Goal: Information Seeking & Learning: Learn about a topic

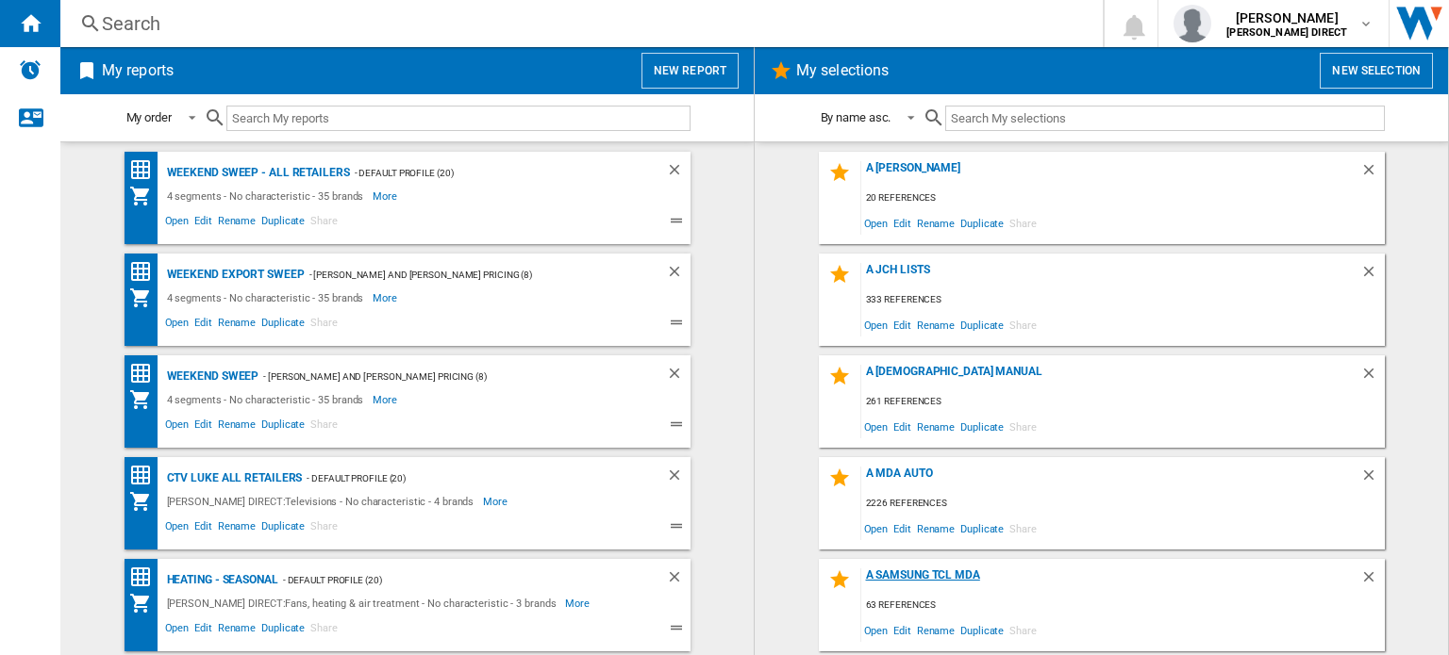
click at [910, 573] on div "A Samsung TCL MDA" at bounding box center [1110, 581] width 499 height 25
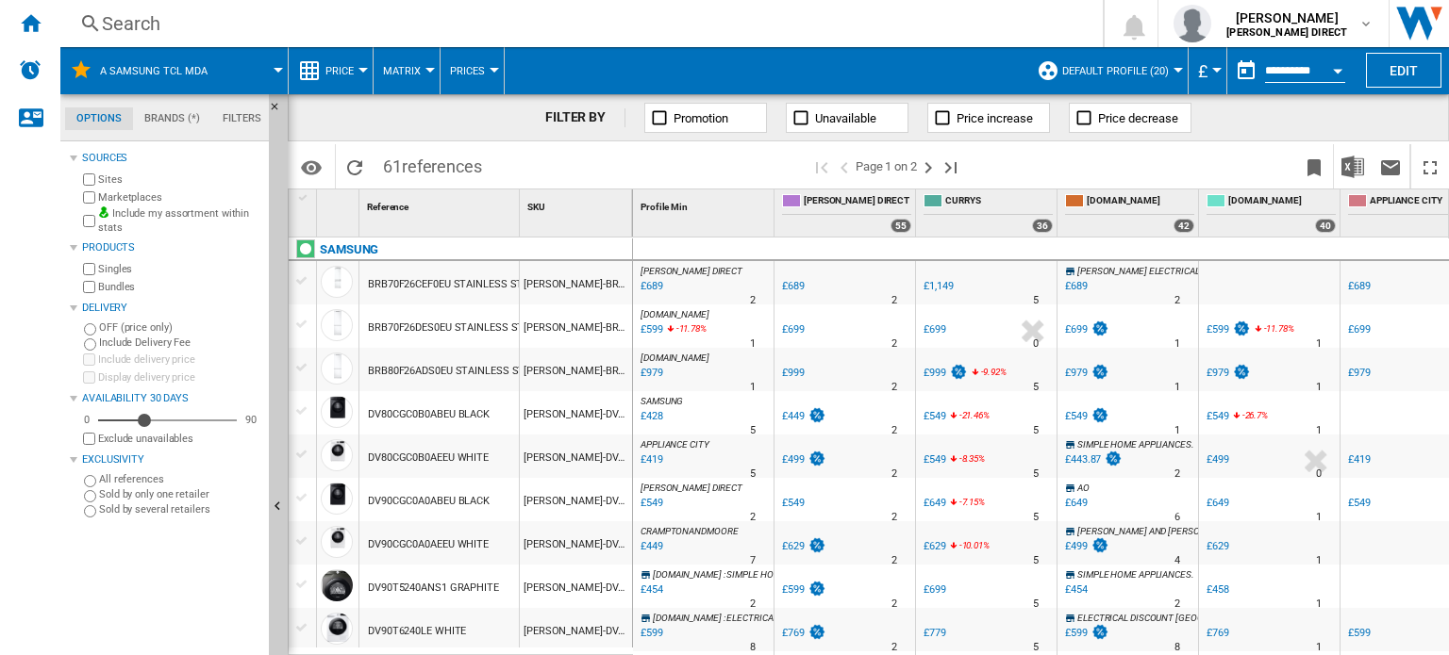
click at [416, 59] on button "Matrix" at bounding box center [406, 70] width 47 height 47
click at [422, 159] on span "Ranking" at bounding box center [413, 162] width 51 height 17
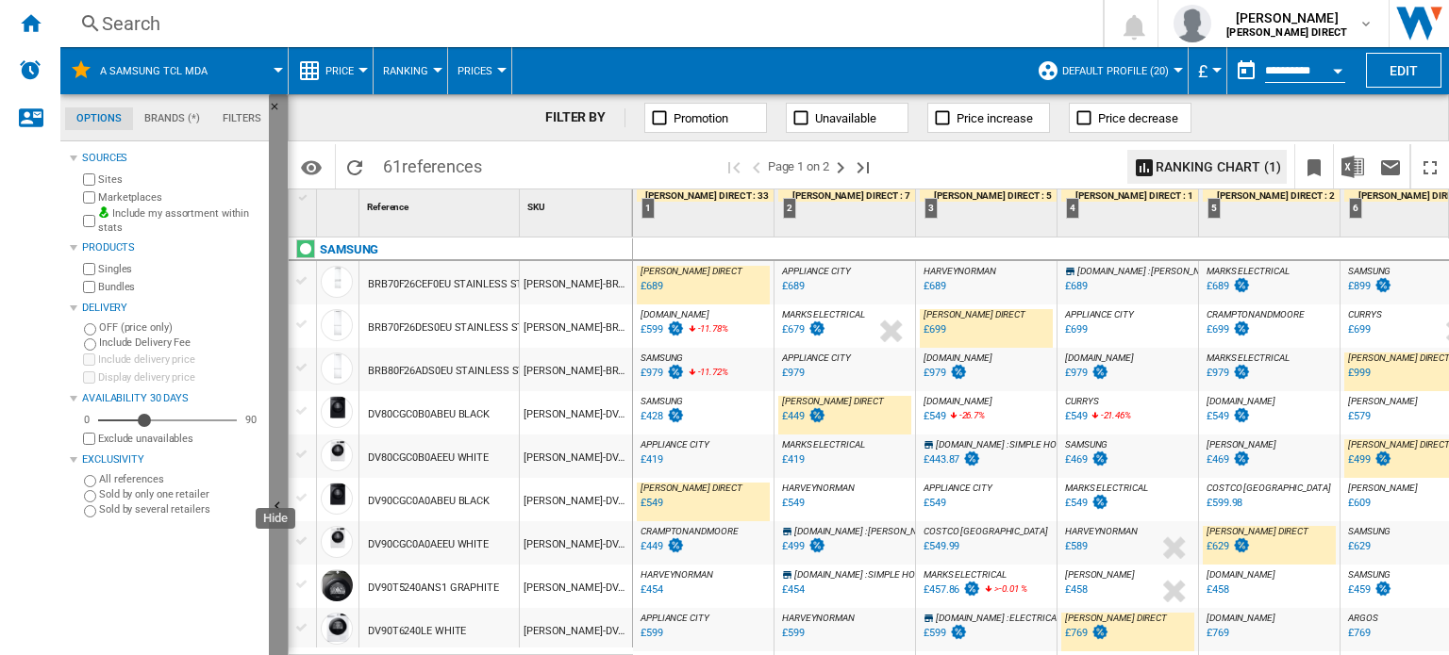
click at [272, 345] on button "Hide" at bounding box center [278, 507] width 19 height 827
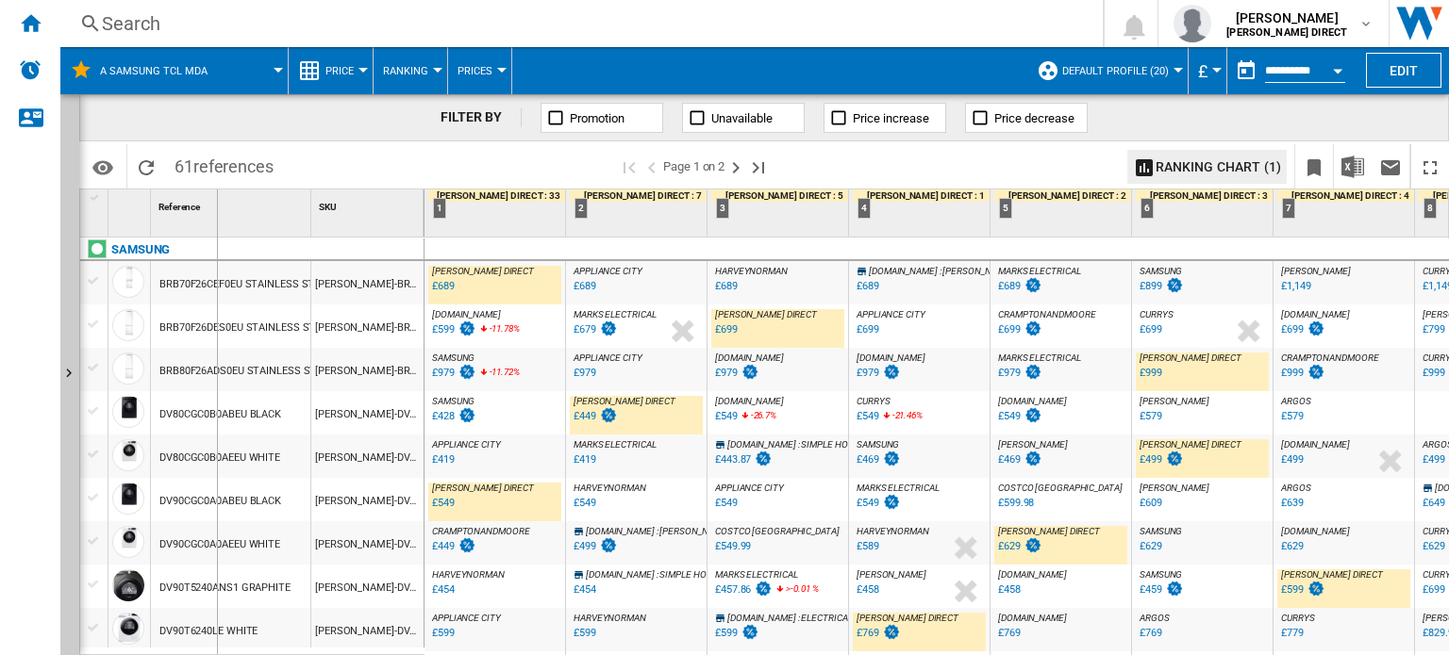
drag, startPoint x: 309, startPoint y: 215, endPoint x: 214, endPoint y: 214, distance: 95.3
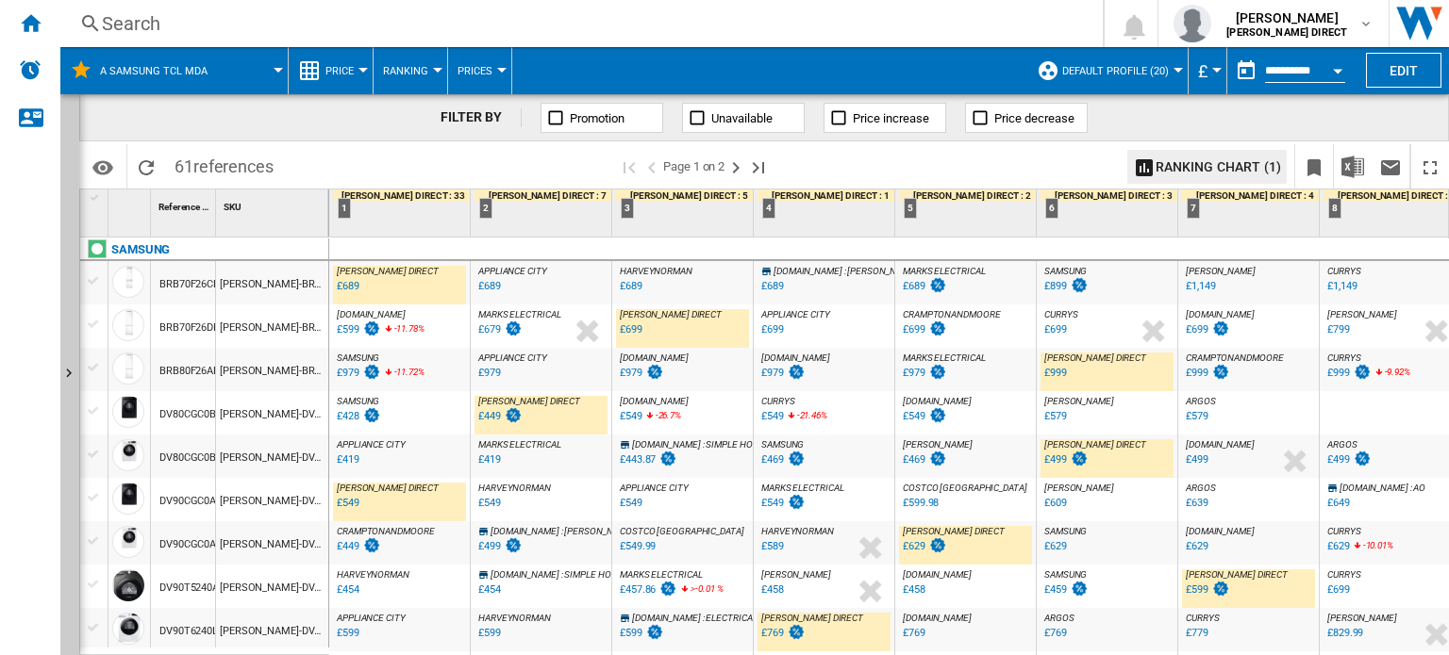
drag, startPoint x: 328, startPoint y: 221, endPoint x: 403, endPoint y: 237, distance: 76.2
click at [403, 237] on div "1 Reference 1 SKU 1 SAMSUNG BRB70F26CEF0EU STAINLESS STEEL SAM-BRB70F26CEF0EU B…" at bounding box center [763, 422] width 1367 height 465
drag, startPoint x: 324, startPoint y: 222, endPoint x: 396, endPoint y: 229, distance: 72.1
click at [396, 229] on div "1 Reference 1 SKU 1 SAMSUNG BRB70F26CEF0EU STAINLESS STEEL SAM-BRB70F26CEF0EU B…" at bounding box center [763, 422] width 1367 height 465
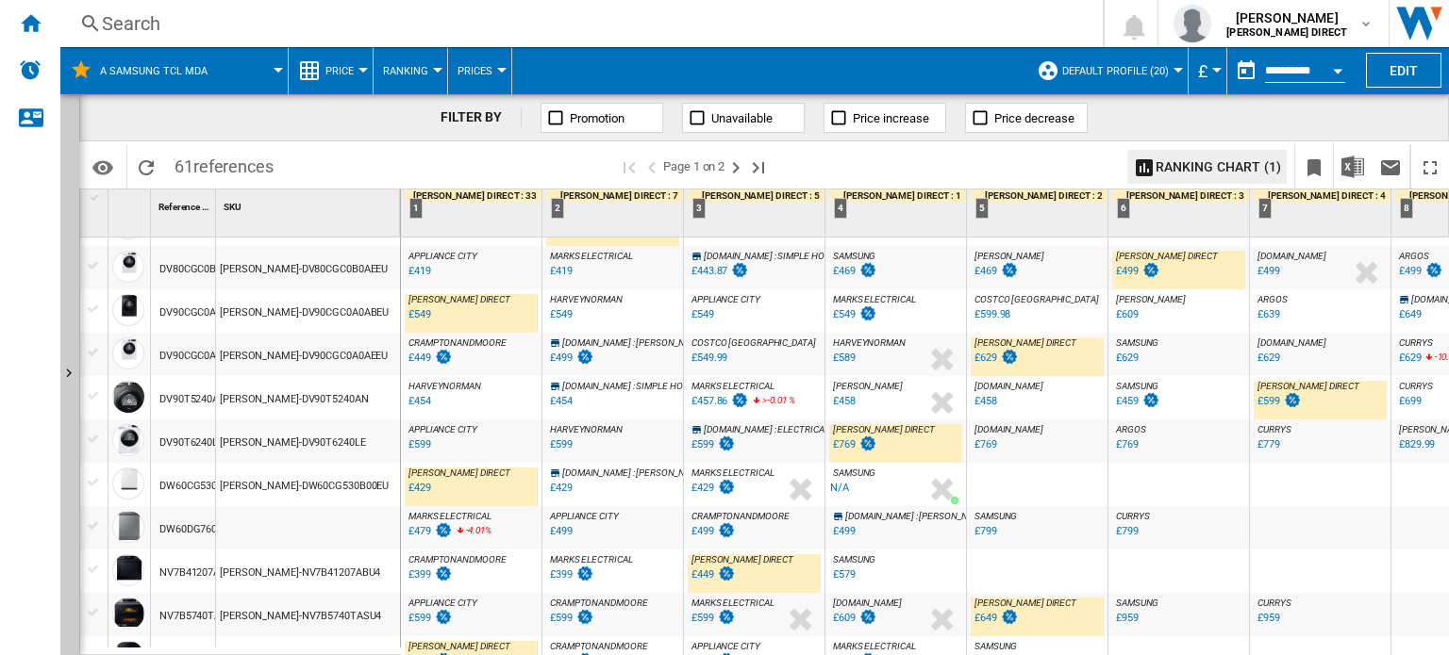
scroll to position [283, 0]
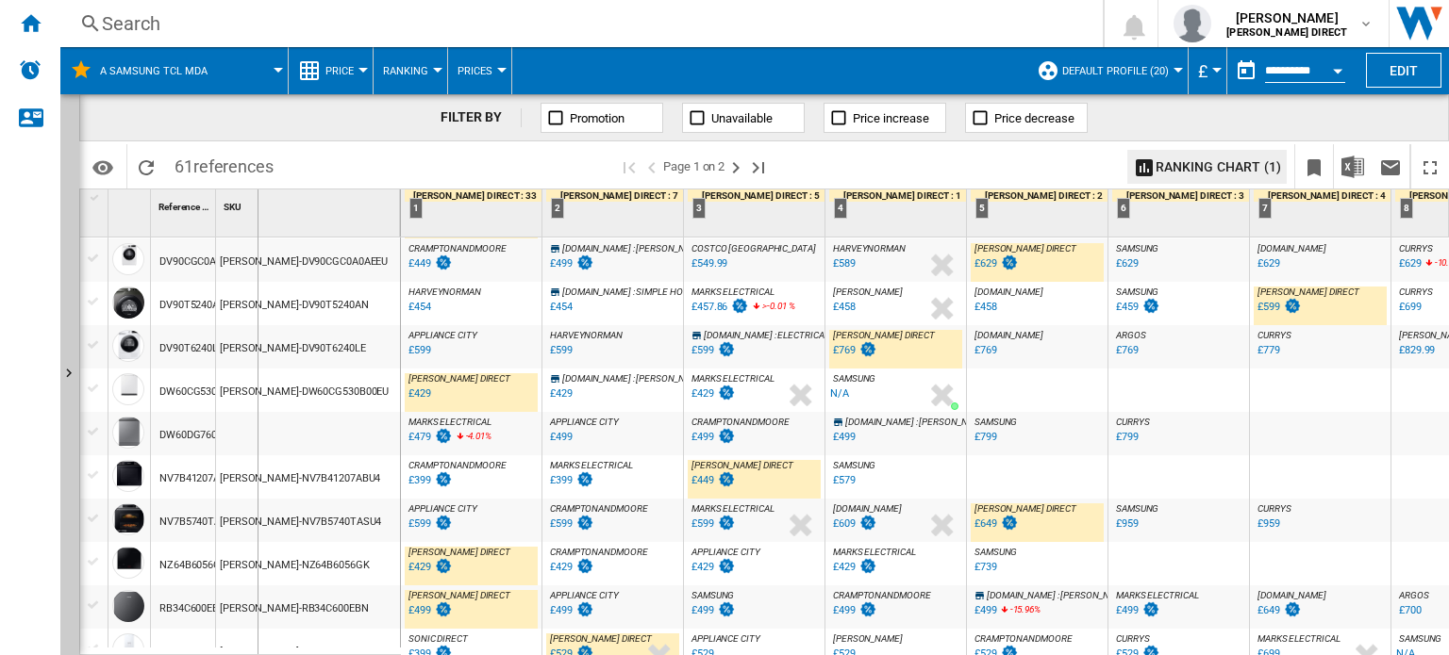
drag, startPoint x: 211, startPoint y: 210, endPoint x: 257, endPoint y: 221, distance: 46.4
click at [257, 221] on div "1 Reference 1 SKU 1" at bounding box center [240, 213] width 321 height 47
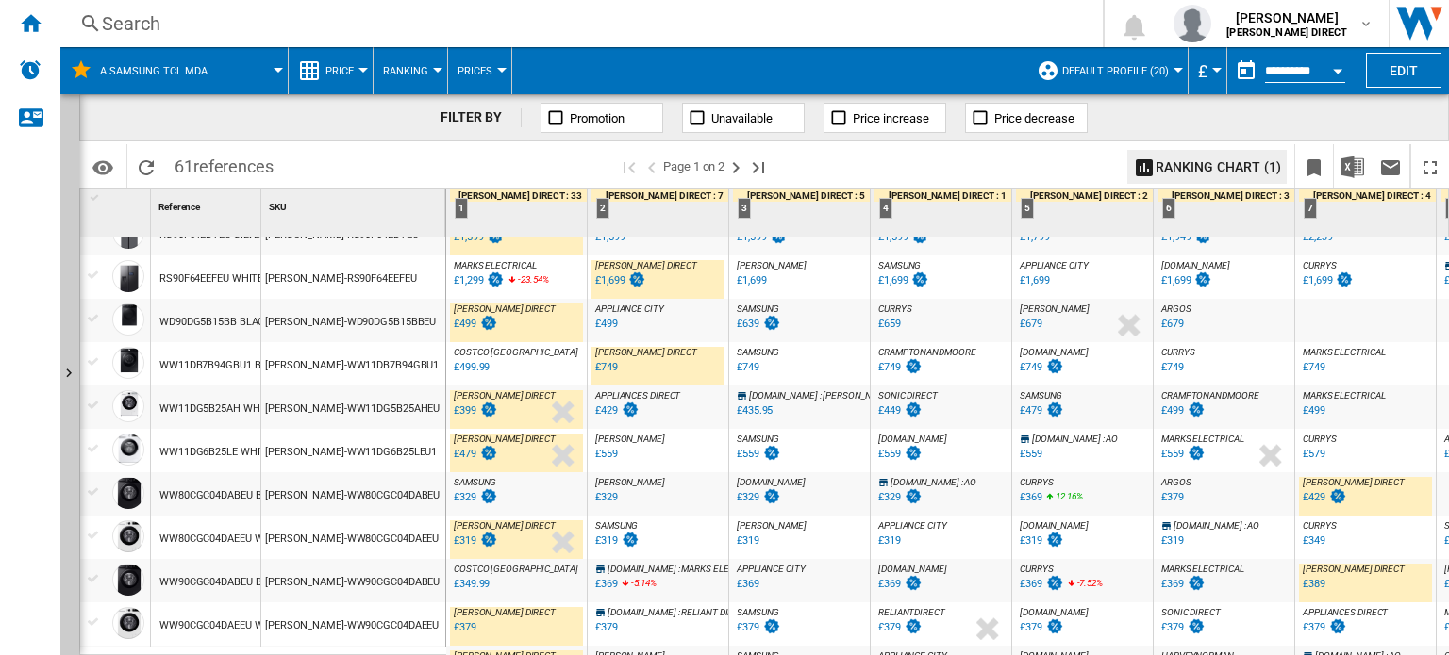
scroll to position [1782, 0]
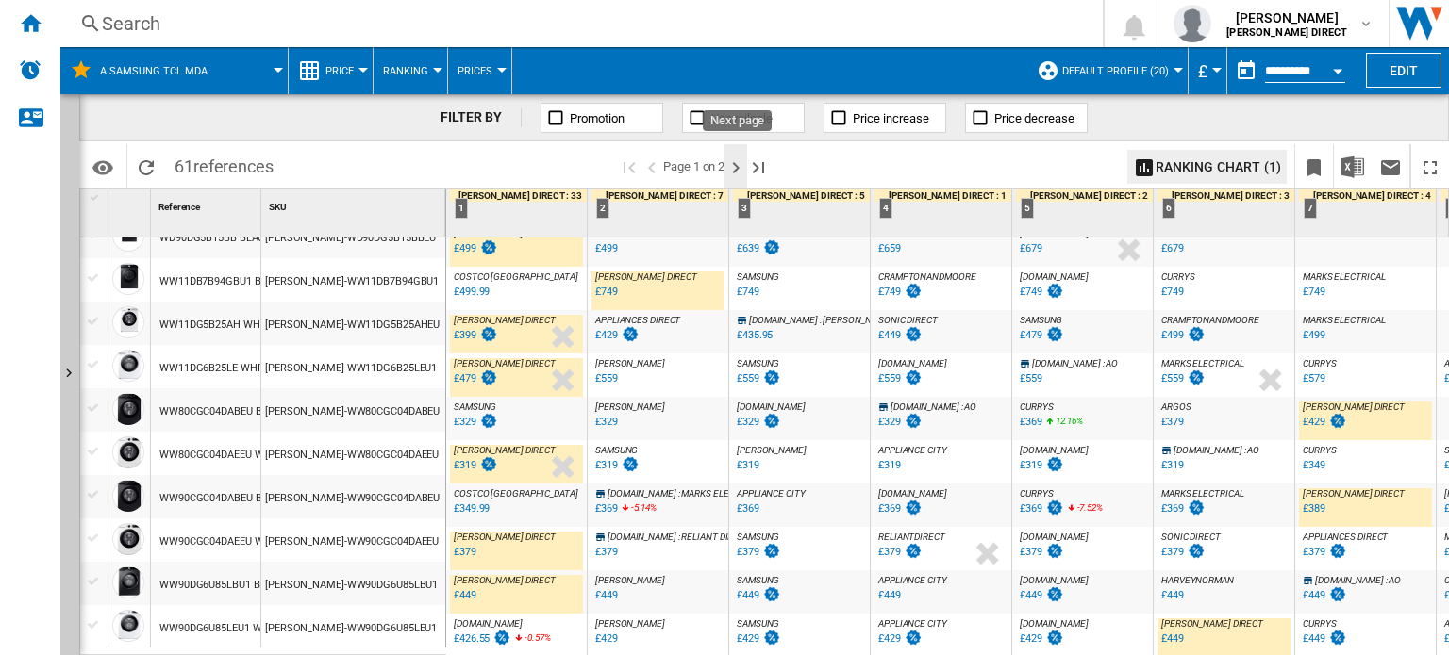
click at [736, 167] on ng-md-icon "Next page" at bounding box center [735, 168] width 23 height 23
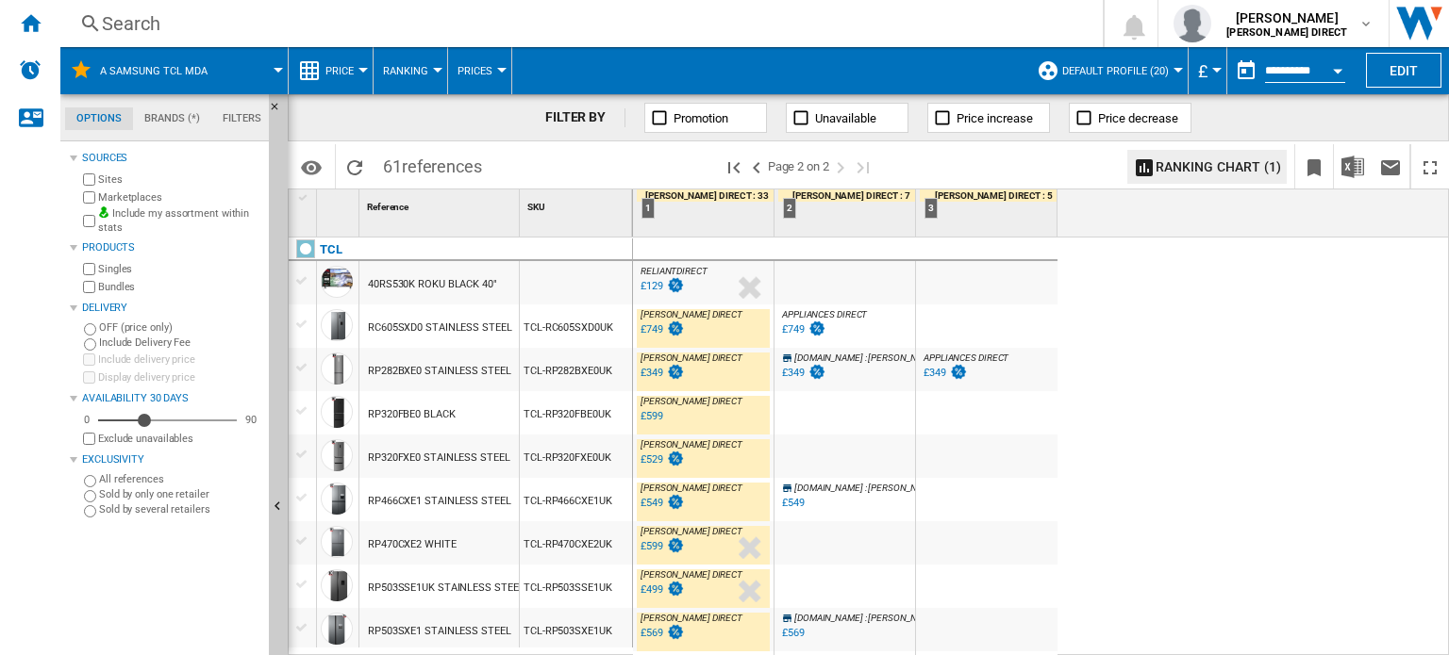
scroll to position [80, 0]
